Goal: Task Accomplishment & Management: Complete application form

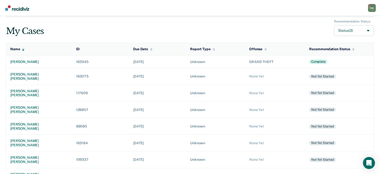
scroll to position [30, 0]
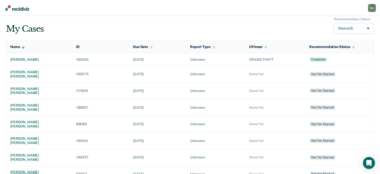
click at [30, 170] on div "[PERSON_NAME] [PERSON_NAME]" at bounding box center [39, 174] width 58 height 9
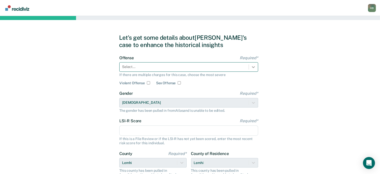
click at [253, 69] on icon at bounding box center [253, 67] width 5 height 5
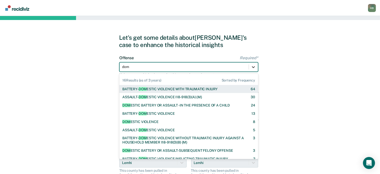
type input "dome"
click at [226, 90] on div "BATTERY- DOME STIC VIOLENCE WITH TRAUMATIC INJURY 64" at bounding box center [188, 89] width 133 height 4
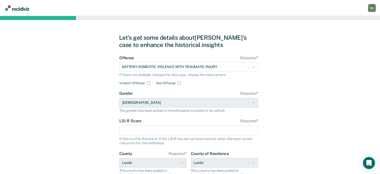
click at [143, 129] on input "LSI-R Score Required*" at bounding box center [188, 131] width 139 height 11
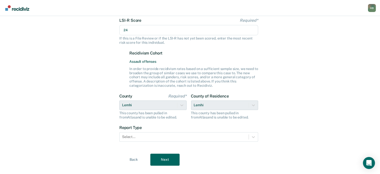
scroll to position [110, 0]
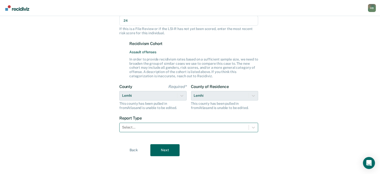
type input "24"
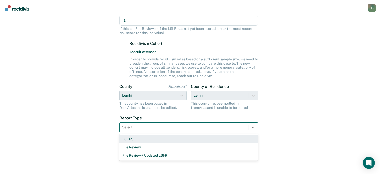
click at [139, 130] on div at bounding box center [184, 127] width 124 height 5
click at [135, 140] on div "Full PSI" at bounding box center [188, 139] width 139 height 8
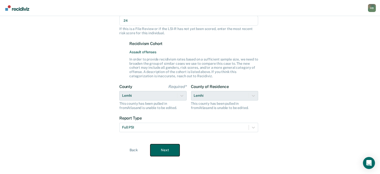
click at [161, 152] on button "Next" at bounding box center [164, 150] width 29 height 12
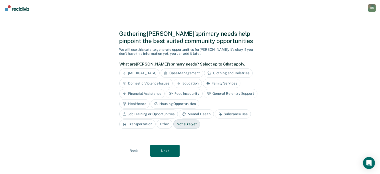
click at [152, 74] on div "[MEDICAL_DATA]" at bounding box center [139, 73] width 40 height 9
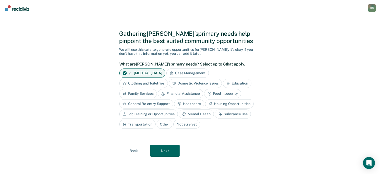
click at [182, 83] on div "Domestic Violence Issues" at bounding box center [195, 83] width 53 height 9
click at [192, 114] on div "Mental Health" at bounding box center [196, 114] width 35 height 9
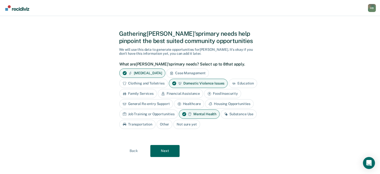
click at [229, 115] on div "Substance Use" at bounding box center [239, 114] width 36 height 9
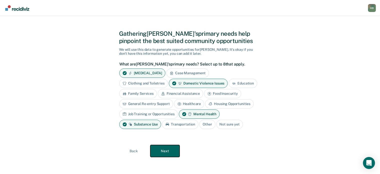
click at [170, 147] on button "Next" at bounding box center [164, 151] width 29 height 12
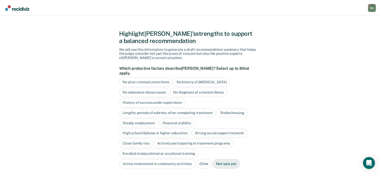
click at [183, 88] on div "No diagnosis of a mental illness" at bounding box center [198, 92] width 57 height 9
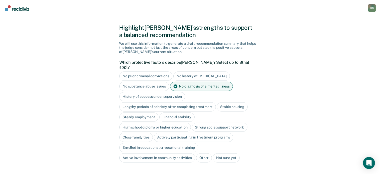
scroll to position [11, 0]
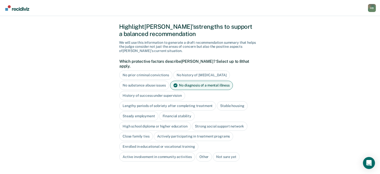
click at [236, 103] on div "Stable housing" at bounding box center [232, 105] width 31 height 9
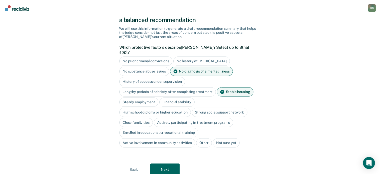
scroll to position [26, 0]
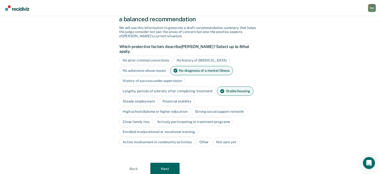
click at [173, 108] on div "High school diploma or higher education" at bounding box center [155, 111] width 72 height 9
click at [138, 117] on div "Close family ties" at bounding box center [136, 121] width 34 height 9
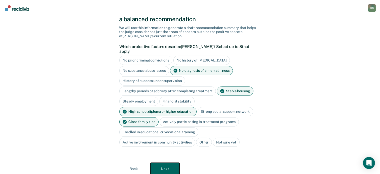
click at [162, 166] on button "Next" at bounding box center [164, 169] width 29 height 12
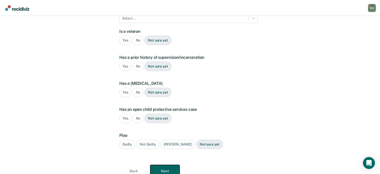
scroll to position [0, 0]
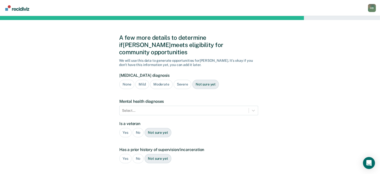
click at [176, 80] on div "Severe" at bounding box center [183, 84] width 18 height 9
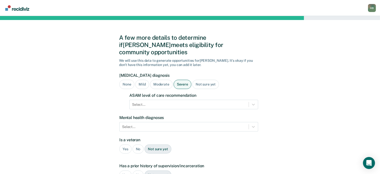
click at [176, 80] on div "Severe" at bounding box center [183, 84] width 18 height 9
click at [129, 80] on div "None" at bounding box center [126, 84] width 15 height 9
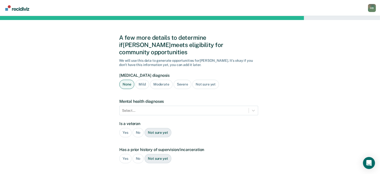
click at [205, 80] on div "Not sure yet" at bounding box center [206, 84] width 27 height 9
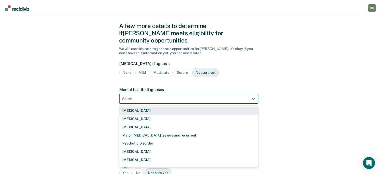
click at [141, 103] on div "9 results available. Use Up and Down to choose options, press Enter to select t…" at bounding box center [188, 99] width 139 height 10
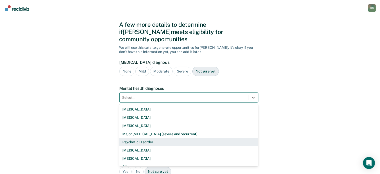
scroll to position [14, 0]
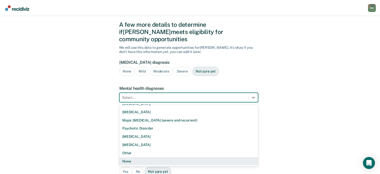
click at [125, 157] on div "None" at bounding box center [188, 161] width 139 height 8
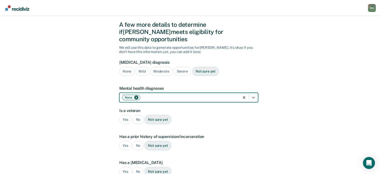
click at [135, 115] on div "No" at bounding box center [138, 119] width 11 height 9
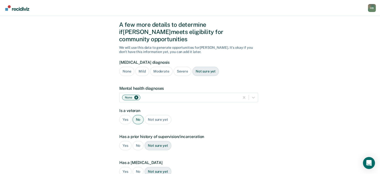
click at [121, 141] on div "Yes" at bounding box center [125, 145] width 12 height 9
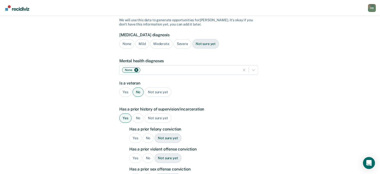
scroll to position [42, 0]
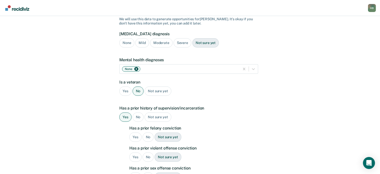
click at [135, 133] on div "Yes" at bounding box center [135, 137] width 12 height 9
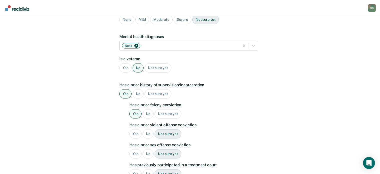
scroll to position [66, 0]
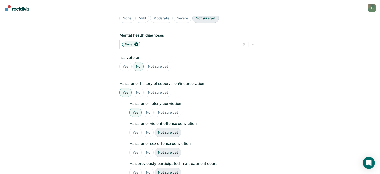
click at [135, 128] on div "Yes" at bounding box center [135, 132] width 12 height 9
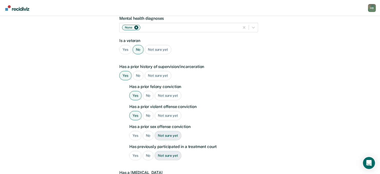
click at [150, 131] on div "No" at bounding box center [148, 135] width 11 height 9
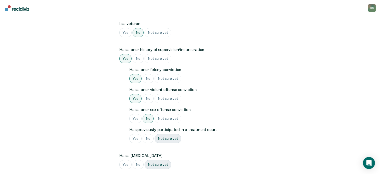
scroll to position [102, 0]
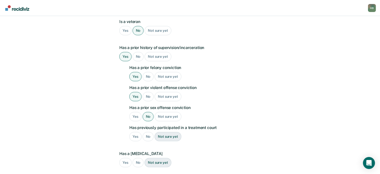
click at [148, 132] on div "No" at bounding box center [148, 136] width 11 height 9
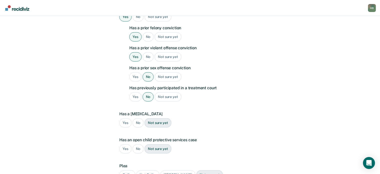
scroll to position [143, 0]
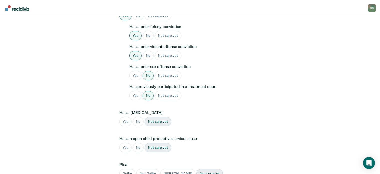
click at [140, 117] on div "No" at bounding box center [138, 121] width 11 height 9
click at [137, 143] on div "No" at bounding box center [138, 147] width 11 height 9
click at [126, 169] on div "Guilty" at bounding box center [127, 173] width 16 height 9
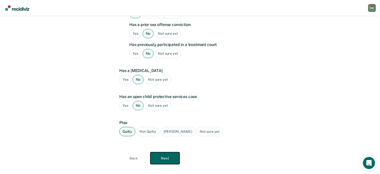
click at [169, 152] on button "Next" at bounding box center [164, 158] width 29 height 12
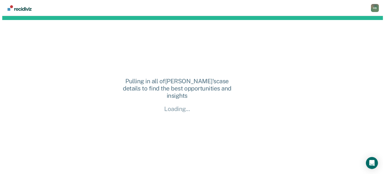
scroll to position [0, 0]
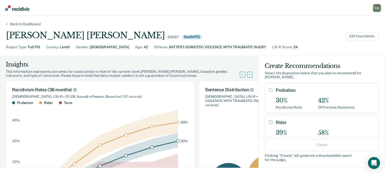
click at [269, 91] on input "Probation" at bounding box center [271, 90] width 4 height 4
radio input "true"
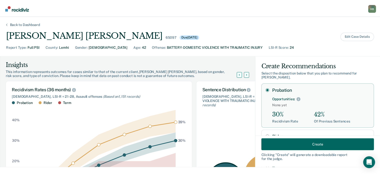
scroll to position [83, 0]
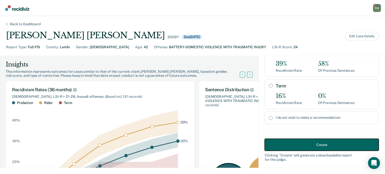
click at [303, 146] on button "Create" at bounding box center [321, 145] width 114 height 12
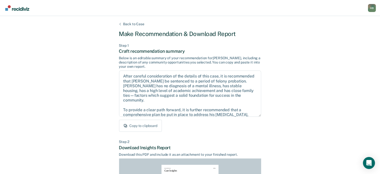
scroll to position [111, 0]
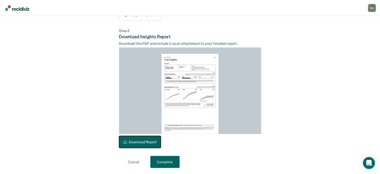
click at [148, 141] on button "Download Report" at bounding box center [140, 142] width 42 height 12
click at [165, 166] on button "Complete" at bounding box center [164, 162] width 29 height 12
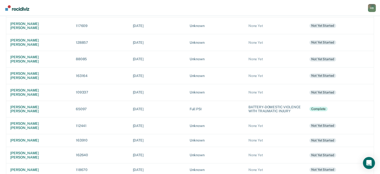
scroll to position [95, 0]
click at [36, 168] on div "[PERSON_NAME]" at bounding box center [39, 170] width 58 height 4
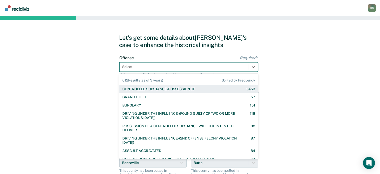
click at [228, 69] on div at bounding box center [184, 66] width 124 height 5
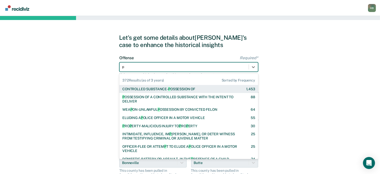
type input "po"
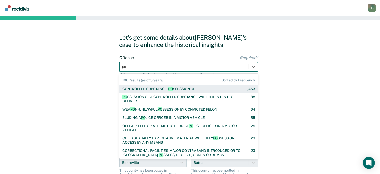
click at [210, 87] on div "CONTROLLED SUBSTANCE- PO SSESSION OF 1,453" at bounding box center [188, 89] width 139 height 8
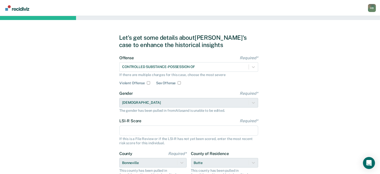
click at [147, 129] on input "LSI-R Score Required*" at bounding box center [188, 131] width 139 height 11
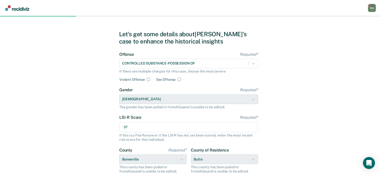
scroll to position [67, 0]
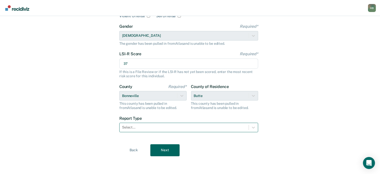
type input "37"
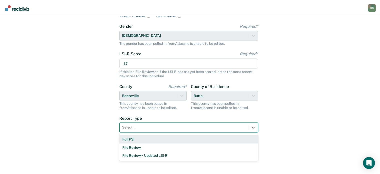
click at [143, 130] on div "Select..." at bounding box center [184, 127] width 129 height 7
click at [131, 140] on div "Full PSI" at bounding box center [188, 139] width 139 height 8
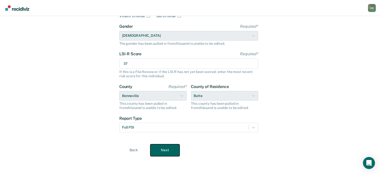
click at [158, 150] on button "Next" at bounding box center [164, 150] width 29 height 12
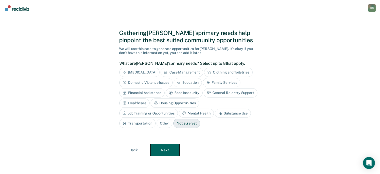
scroll to position [4, 0]
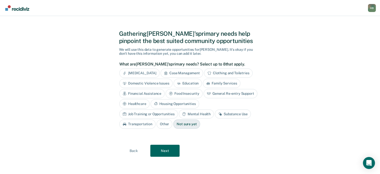
click at [183, 73] on div "Case Management" at bounding box center [182, 73] width 43 height 9
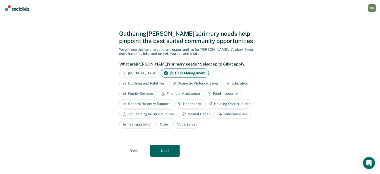
click at [144, 84] on div "Clothing and Toiletries" at bounding box center [143, 83] width 49 height 9
click at [169, 91] on div "Financial Assistance" at bounding box center [180, 93] width 45 height 9
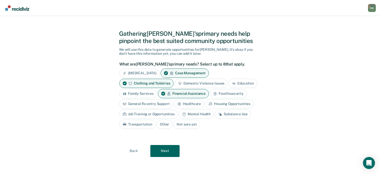
click at [150, 104] on div "General Re-entry Support" at bounding box center [146, 103] width 54 height 9
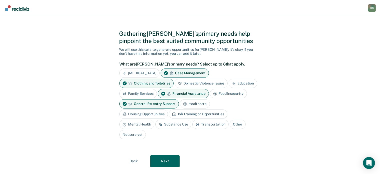
click at [154, 111] on div "Housing Opportunities" at bounding box center [143, 114] width 49 height 9
click at [146, 122] on div "Mental Health" at bounding box center [136, 124] width 35 height 9
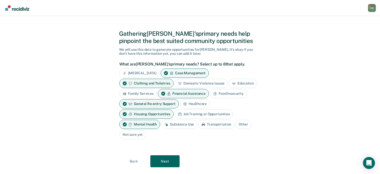
click at [172, 124] on div "Substance Use" at bounding box center [179, 124] width 36 height 9
click at [173, 159] on button "Next" at bounding box center [164, 161] width 29 height 12
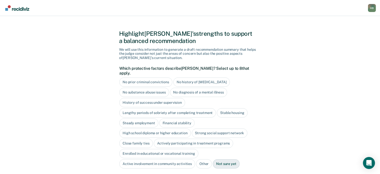
click at [187, 88] on div "No diagnosis of a mental illness" at bounding box center [198, 92] width 57 height 9
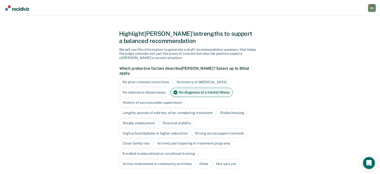
click at [169, 130] on div "High school diploma or higher education" at bounding box center [155, 133] width 72 height 9
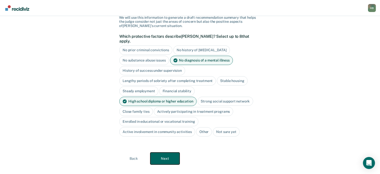
click at [166, 153] on button "Next" at bounding box center [164, 159] width 29 height 12
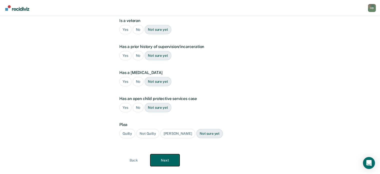
scroll to position [0, 0]
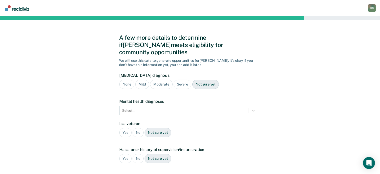
click at [175, 80] on div "Severe" at bounding box center [183, 84] width 18 height 9
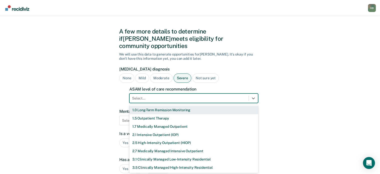
scroll to position [7, 0]
click at [157, 97] on form "[MEDICAL_DATA] diagnosis None Mild Moderate Severe Not sure yet ASAM level of c…" at bounding box center [188, 163] width 139 height 195
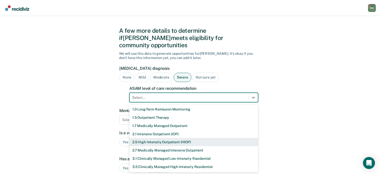
click at [152, 138] on div "2.5 High-Intensity Outpatient (HIOP)" at bounding box center [193, 142] width 129 height 8
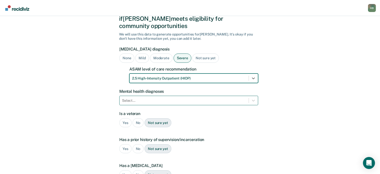
click at [144, 105] on div "Select..." at bounding box center [188, 101] width 139 height 10
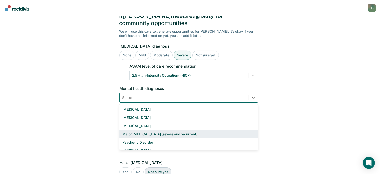
scroll to position [30, 0]
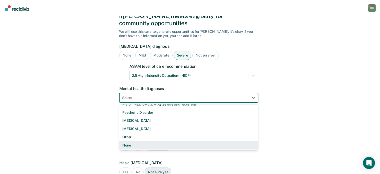
click at [127, 141] on div "None" at bounding box center [188, 145] width 139 height 8
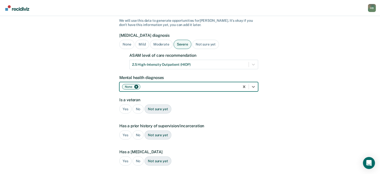
scroll to position [40, 0]
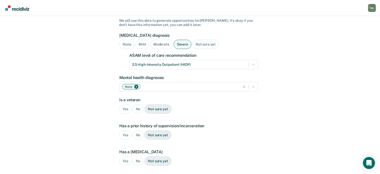
click at [141, 105] on div "No" at bounding box center [138, 109] width 11 height 9
click at [123, 131] on div "Yes" at bounding box center [125, 135] width 12 height 9
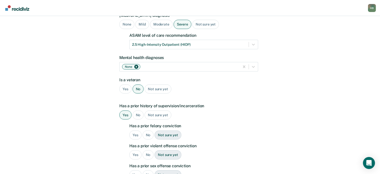
scroll to position [61, 0]
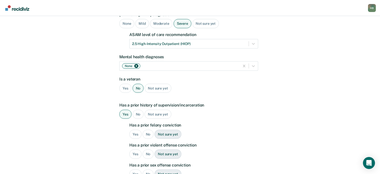
click at [134, 130] on div "Yes" at bounding box center [135, 134] width 12 height 9
click at [148, 150] on div "No" at bounding box center [148, 154] width 11 height 9
click at [146, 170] on div "No" at bounding box center [148, 174] width 11 height 9
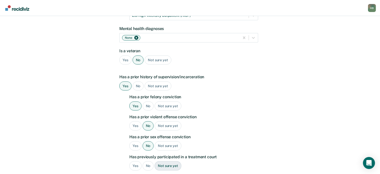
scroll to position [89, 0]
click at [138, 161] on div "Yes" at bounding box center [135, 165] width 12 height 9
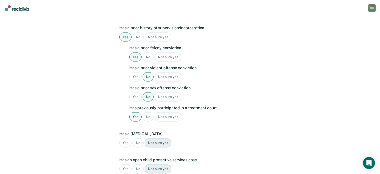
scroll to position [139, 0]
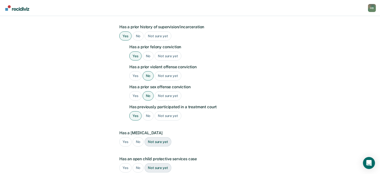
click at [138, 137] on div "No" at bounding box center [138, 141] width 11 height 9
click at [139, 163] on div "No" at bounding box center [138, 167] width 11 height 9
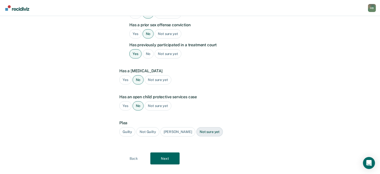
scroll to position [201, 0]
click at [127, 127] on div "Guilty" at bounding box center [127, 131] width 16 height 9
click at [158, 153] on button "Next" at bounding box center [164, 159] width 29 height 12
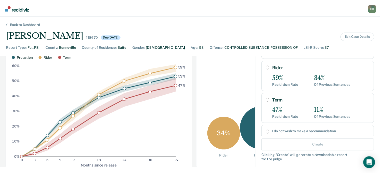
scroll to position [69, 0]
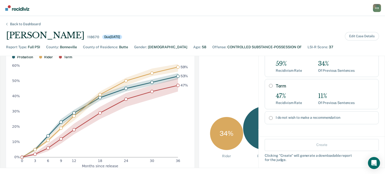
click at [269, 85] on input "Term" at bounding box center [271, 86] width 4 height 4
radio input "true"
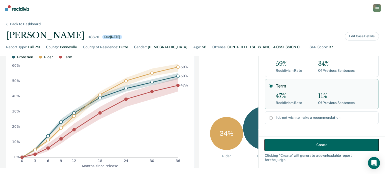
click at [287, 143] on button "Create" at bounding box center [321, 145] width 114 height 12
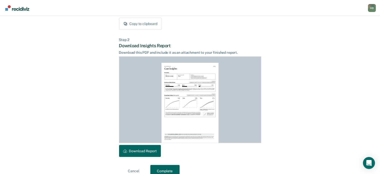
scroll to position [111, 0]
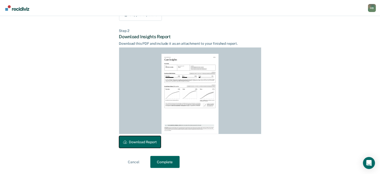
click at [152, 143] on button "Download Report" at bounding box center [140, 142] width 42 height 12
click at [164, 164] on button "Complete" at bounding box center [164, 162] width 29 height 12
